Goal: Transaction & Acquisition: Purchase product/service

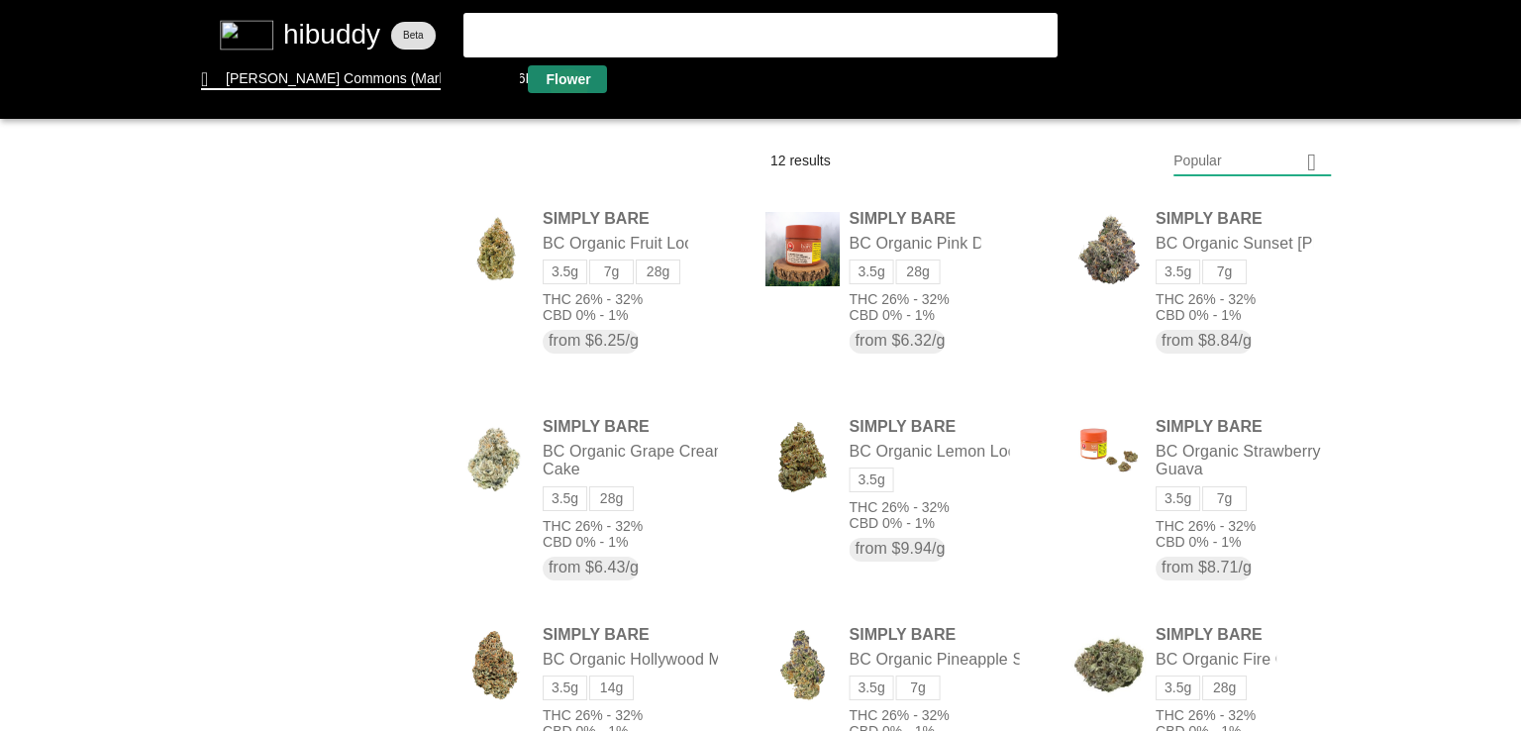
click at [569, 89] on flt-glass-pane at bounding box center [760, 365] width 1521 height 731
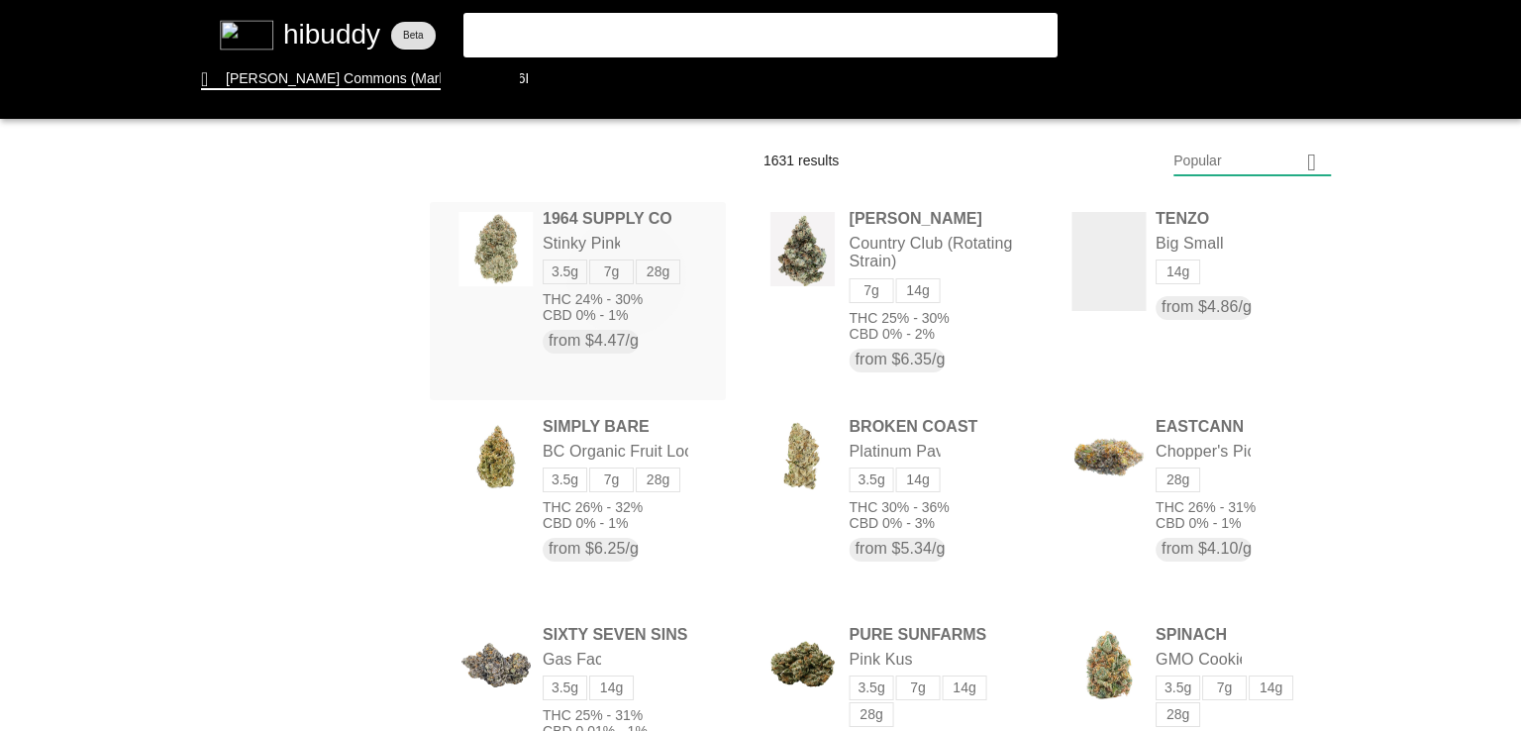
click at [629, 274] on flt-glass-pane at bounding box center [760, 365] width 1521 height 731
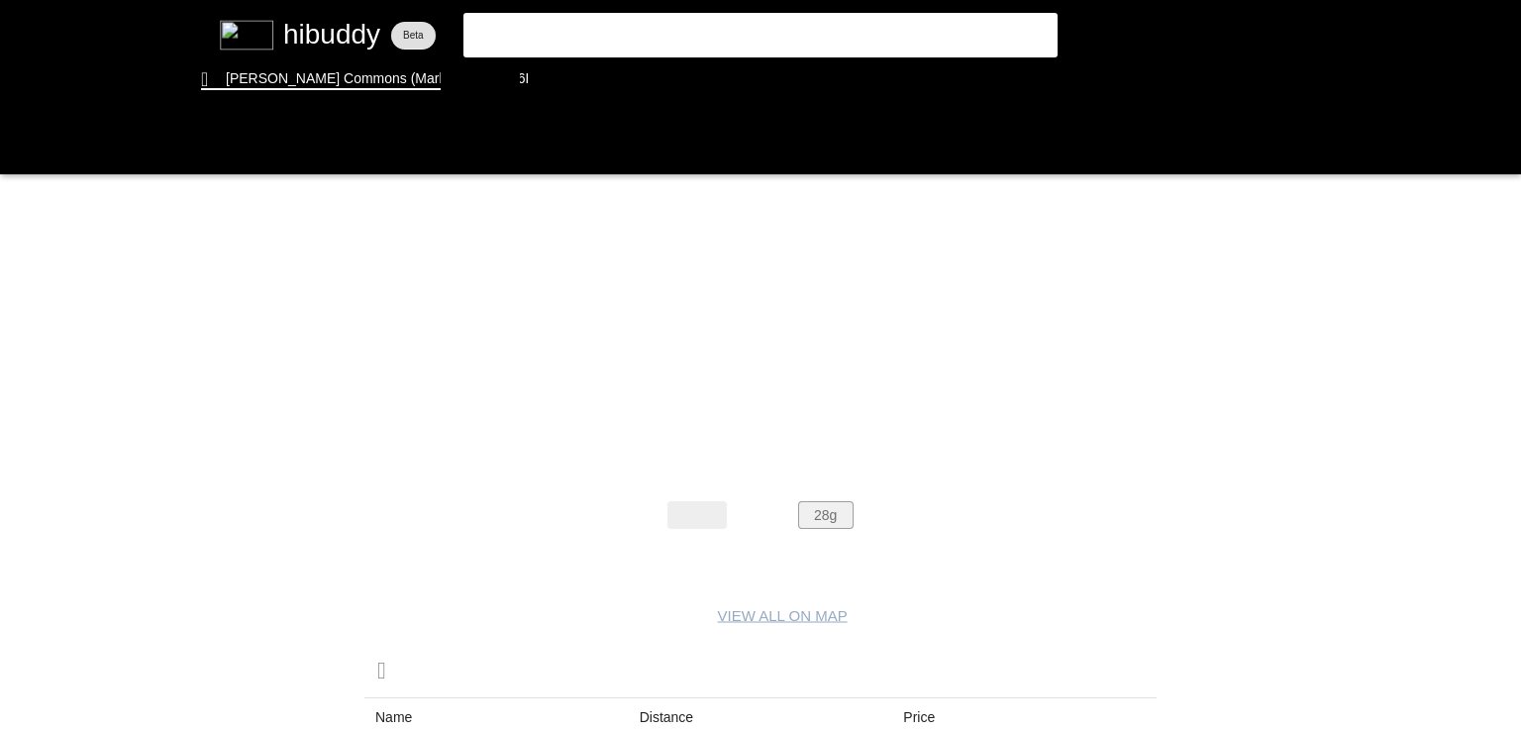
click at [816, 504] on flt-glass-pane at bounding box center [760, 365] width 1521 height 731
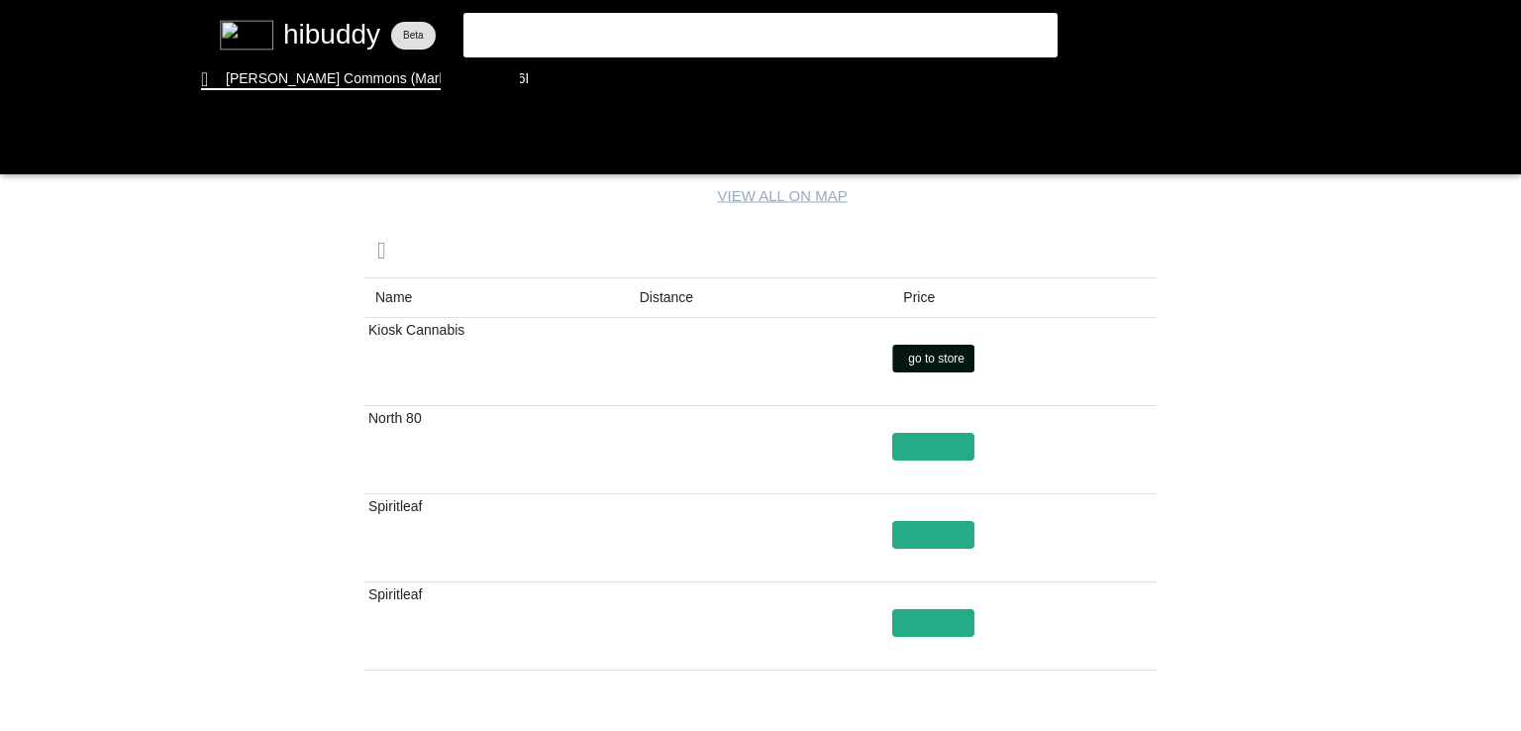
click at [897, 348] on flt-glass-pane at bounding box center [760, 365] width 1521 height 731
click at [678, 297] on flt-glass-pane at bounding box center [760, 365] width 1521 height 731
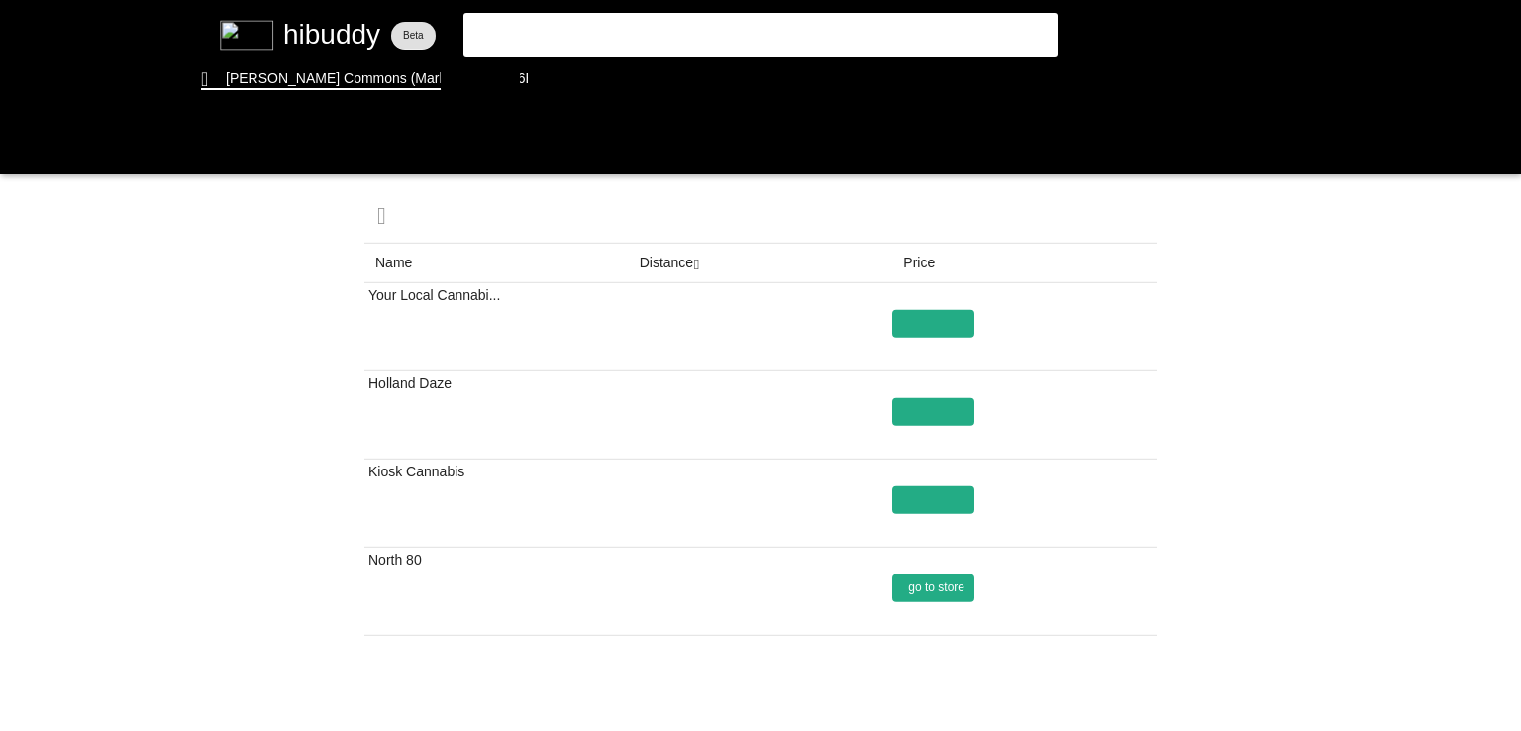
click at [939, 587] on flt-glass-pane at bounding box center [760, 365] width 1521 height 731
